Goal: Task Accomplishment & Management: Complete application form

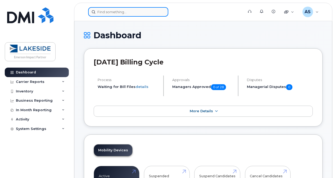
click at [122, 13] on input at bounding box center [128, 12] width 80 height 10
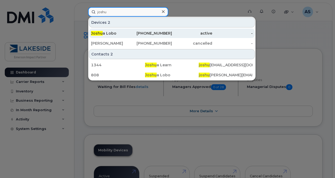
type input "joshu"
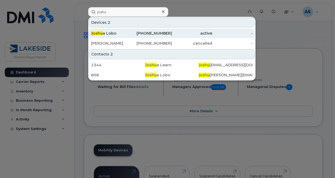
click at [108, 33] on div "Joshu a Lobo" at bounding box center [111, 33] width 40 height 5
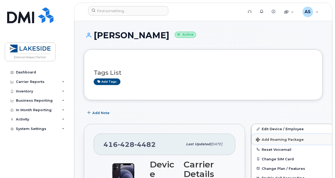
click at [279, 141] on span "Add Roaming Package" at bounding box center [280, 140] width 48 height 5
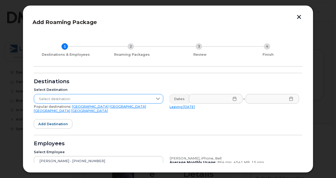
click at [64, 99] on span "Select destination" at bounding box center [93, 99] width 119 height 10
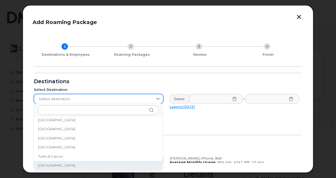
scroll to position [1722, 0]
click at [70, 101] on span "Select destination" at bounding box center [93, 99] width 119 height 10
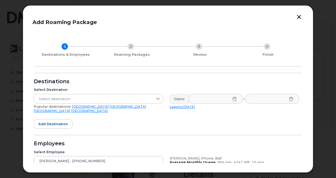
click at [101, 109] on link "[GEOGRAPHIC_DATA]" at bounding box center [89, 111] width 36 height 4
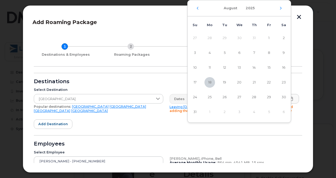
click at [224, 113] on td "2" at bounding box center [224, 112] width 15 height 15
click at [281, 9] on icon "Next Month" at bounding box center [280, 8] width 3 height 4
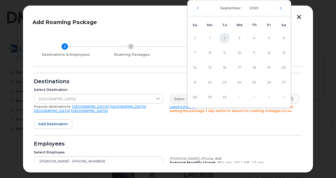
click at [224, 36] on span "2" at bounding box center [224, 38] width 11 height 11
type input "[DATE]"
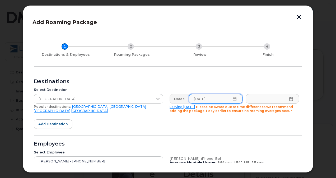
click at [290, 100] on icon at bounding box center [291, 99] width 3 height 4
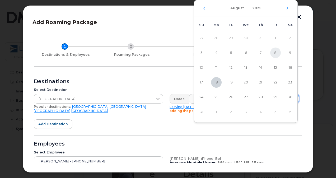
click at [275, 54] on span "8" at bounding box center [275, 53] width 11 height 11
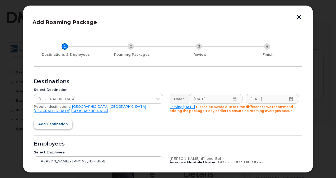
click at [63, 125] on span "Add destination" at bounding box center [53, 124] width 30 height 5
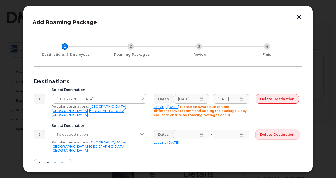
click at [273, 132] on span "Delete destination" at bounding box center [277, 134] width 34 height 5
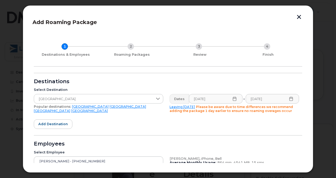
drag, startPoint x: 304, startPoint y: 93, endPoint x: 302, endPoint y: 101, distance: 8.1
click at [302, 101] on div "Add Roaming Package 1 Destinations & Employees 2 Roaming Packages 3 Review 4 Fi…" at bounding box center [168, 89] width 291 height 168
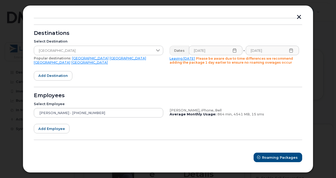
scroll to position [49, 0]
click at [283, 159] on span "Roaming Packages" at bounding box center [281, 157] width 36 height 5
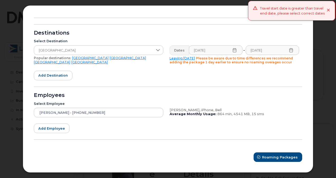
click at [291, 48] on icon at bounding box center [291, 50] width 3 height 4
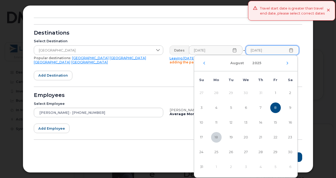
click at [287, 65] on icon "Next Month" at bounding box center [287, 63] width 3 height 4
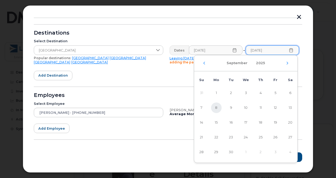
click at [216, 106] on span "8" at bounding box center [216, 108] width 11 height 11
type input "[DATE]"
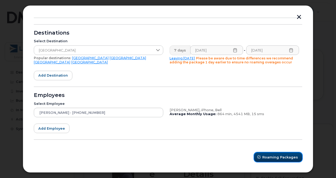
click at [272, 156] on span "Roaming Packages" at bounding box center [281, 157] width 36 height 5
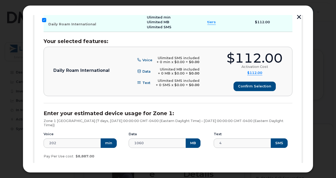
scroll to position [161, 0]
